Goal: Check status: Check status

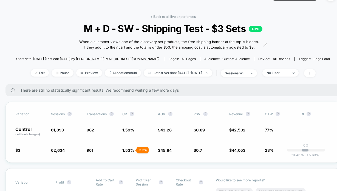
scroll to position [13, 0]
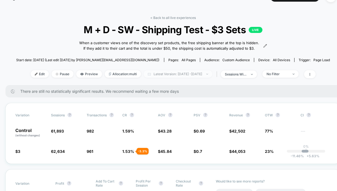
click at [178, 78] on span "Latest Version: [DATE] - [DATE]" at bounding box center [178, 73] width 69 height 7
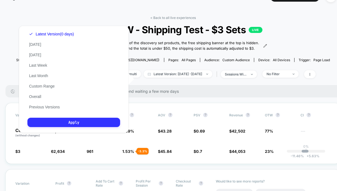
click at [93, 122] on button "Apply" at bounding box center [73, 122] width 93 height 9
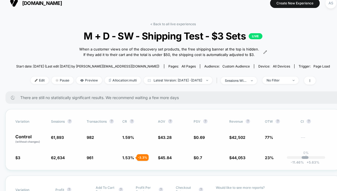
scroll to position [6, 0]
click at [139, 142] on span "1.59 %" at bounding box center [137, 139] width 30 height 9
click at [175, 84] on span "Latest Version: [DATE] - [DATE]" at bounding box center [178, 80] width 69 height 7
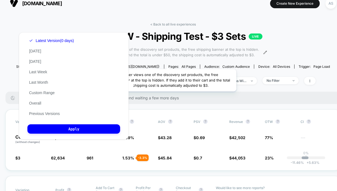
click at [168, 58] on span "When a customer views one of the discovery set products, the free shipping bann…" at bounding box center [169, 52] width 181 height 11
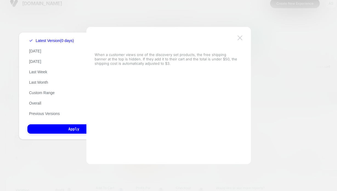
click at [242, 36] on img at bounding box center [240, 37] width 5 height 5
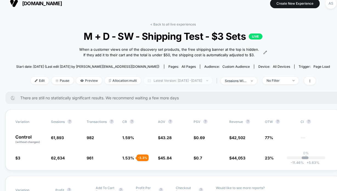
click at [194, 84] on span "Latest Version: [DATE] - [DATE]" at bounding box center [178, 80] width 69 height 7
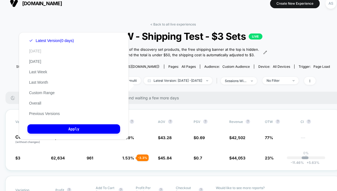
click at [38, 52] on button "[DATE]" at bounding box center [34, 51] width 15 height 5
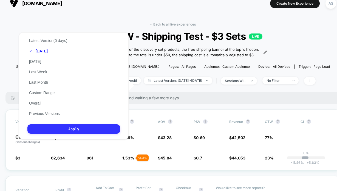
click at [87, 130] on button "Apply" at bounding box center [73, 128] width 93 height 9
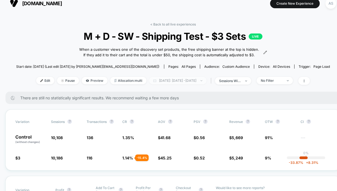
click at [194, 84] on span "[DATE]: [DATE] - [DATE]" at bounding box center [177, 80] width 57 height 7
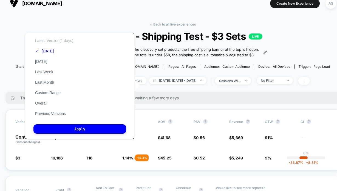
click at [55, 41] on button "Latest Version (1 days)" at bounding box center [53, 40] width 41 height 5
click at [44, 69] on div "Latest Version (1 days) [DATE] [DATE] Last Week Last Month Custom Range Overall…" at bounding box center [57, 76] width 48 height 83
click at [44, 74] on button "Last Week" at bounding box center [43, 71] width 21 height 5
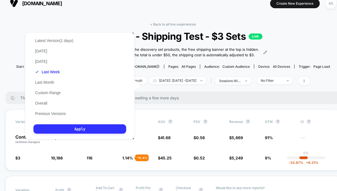
click at [94, 129] on button "Apply" at bounding box center [79, 128] width 93 height 9
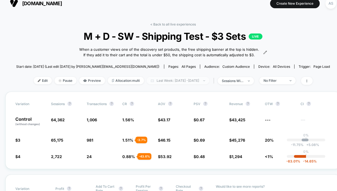
click at [167, 84] on span "Last Week: [DATE] - [DATE]" at bounding box center [178, 80] width 63 height 7
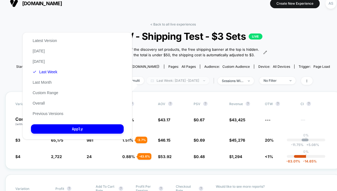
click at [165, 84] on span "Last Week: [DATE] - [DATE]" at bounding box center [178, 80] width 63 height 7
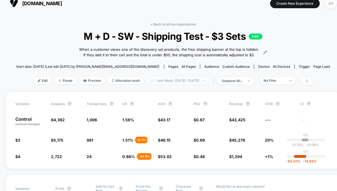
click at [170, 84] on span "Last Week: [DATE] - [DATE]" at bounding box center [178, 80] width 63 height 7
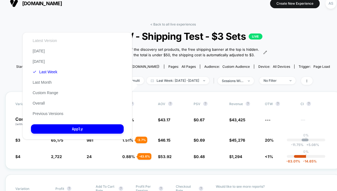
click at [46, 40] on button "Latest Version" at bounding box center [45, 40] width 28 height 5
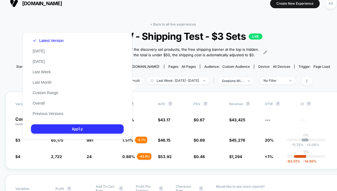
click at [57, 128] on button "Apply" at bounding box center [77, 128] width 93 height 9
